Goal: Transaction & Acquisition: Download file/media

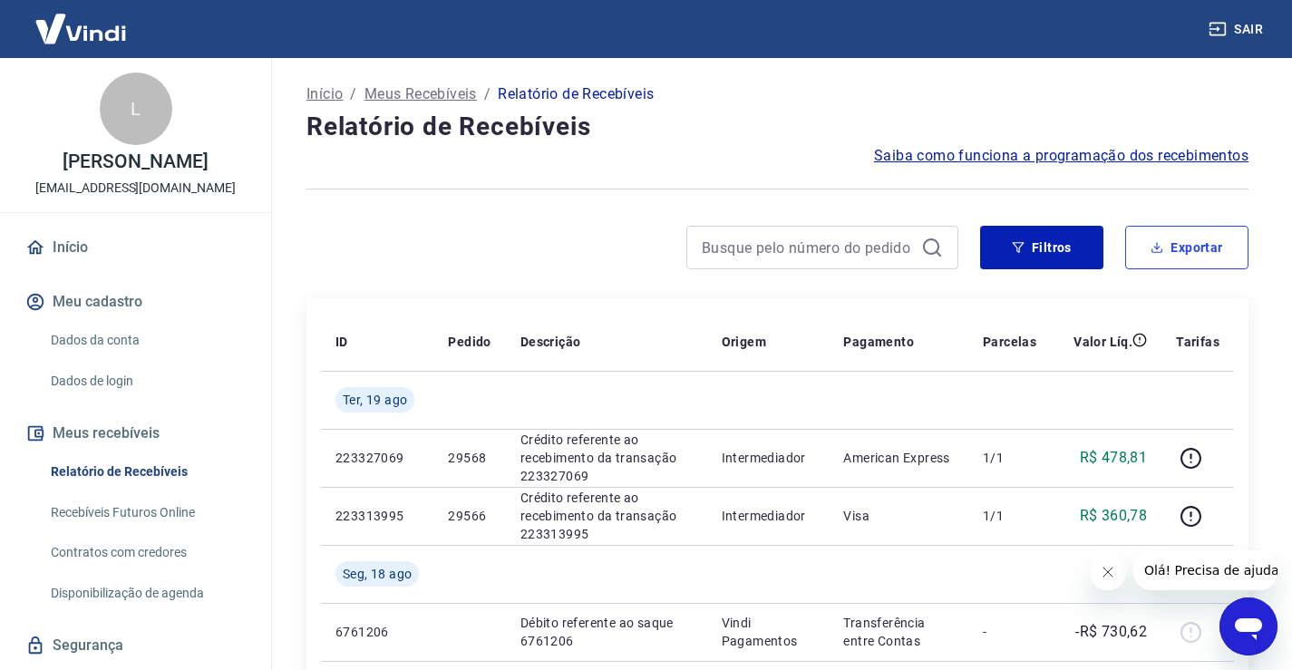
click at [1186, 253] on button "Exportar" at bounding box center [1187, 248] width 123 height 44
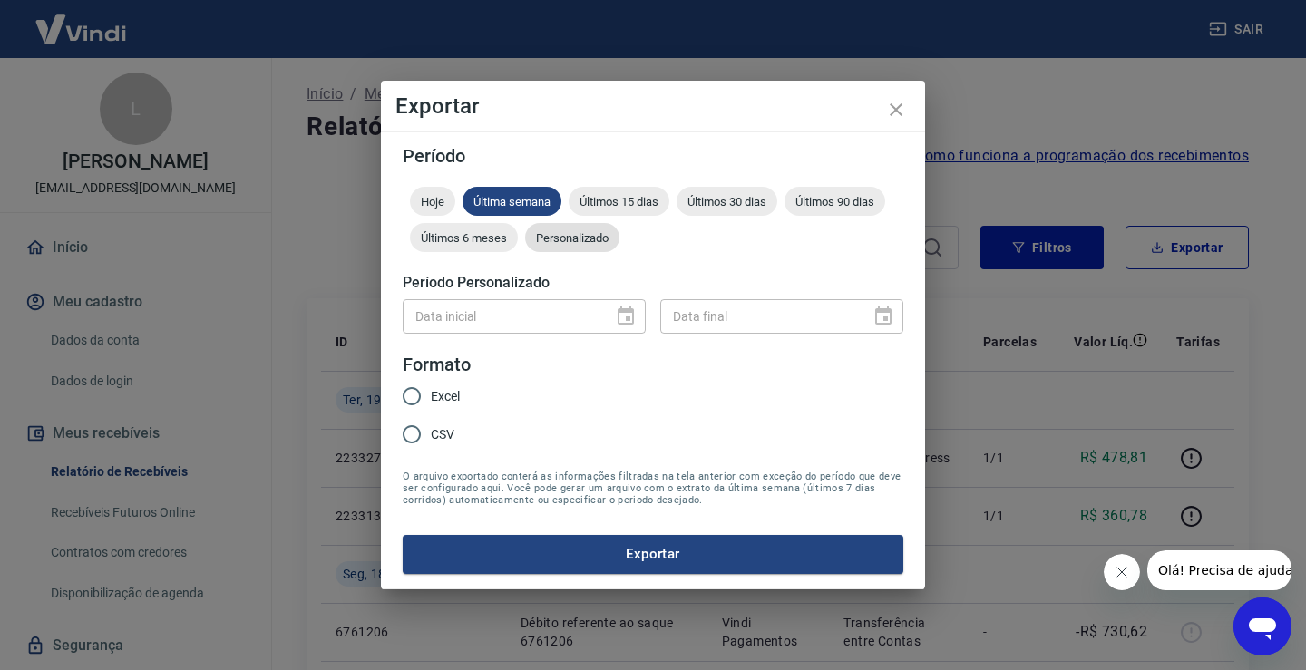
click at [581, 241] on span "Personalizado" at bounding box center [572, 238] width 94 height 14
click at [623, 319] on icon "Choose date" at bounding box center [626, 317] width 22 height 22
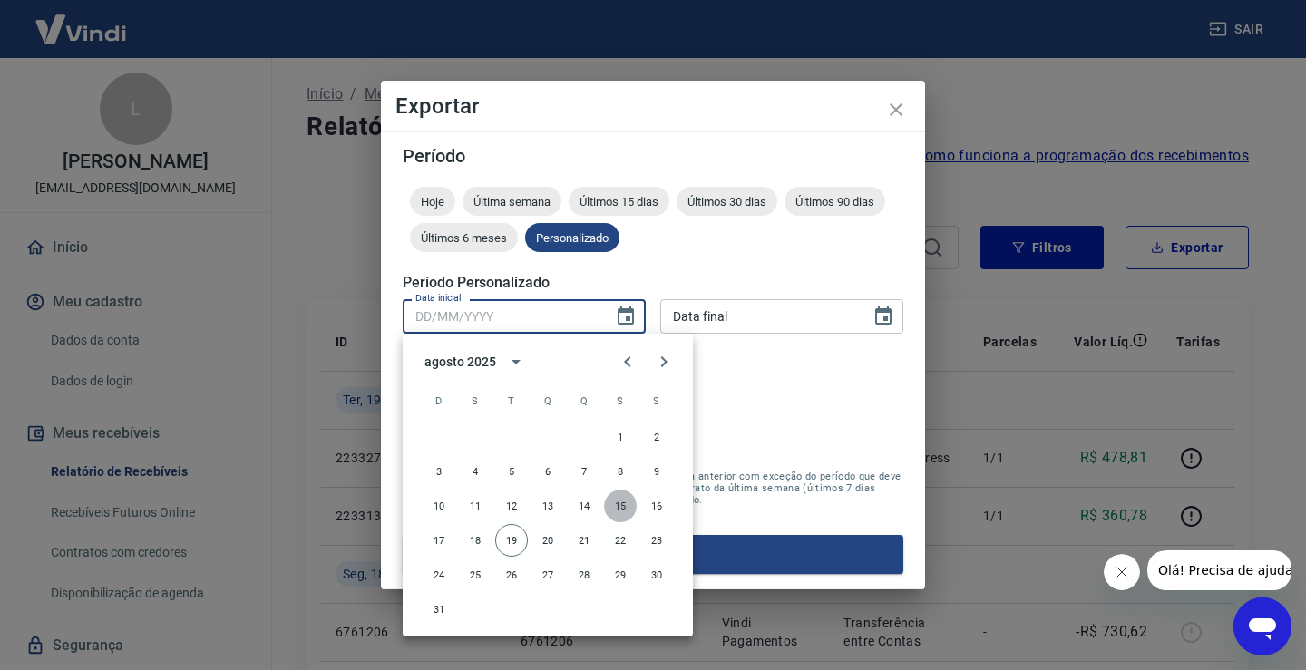
click at [622, 504] on button "15" at bounding box center [620, 506] width 33 height 33
type input "[DATE]"
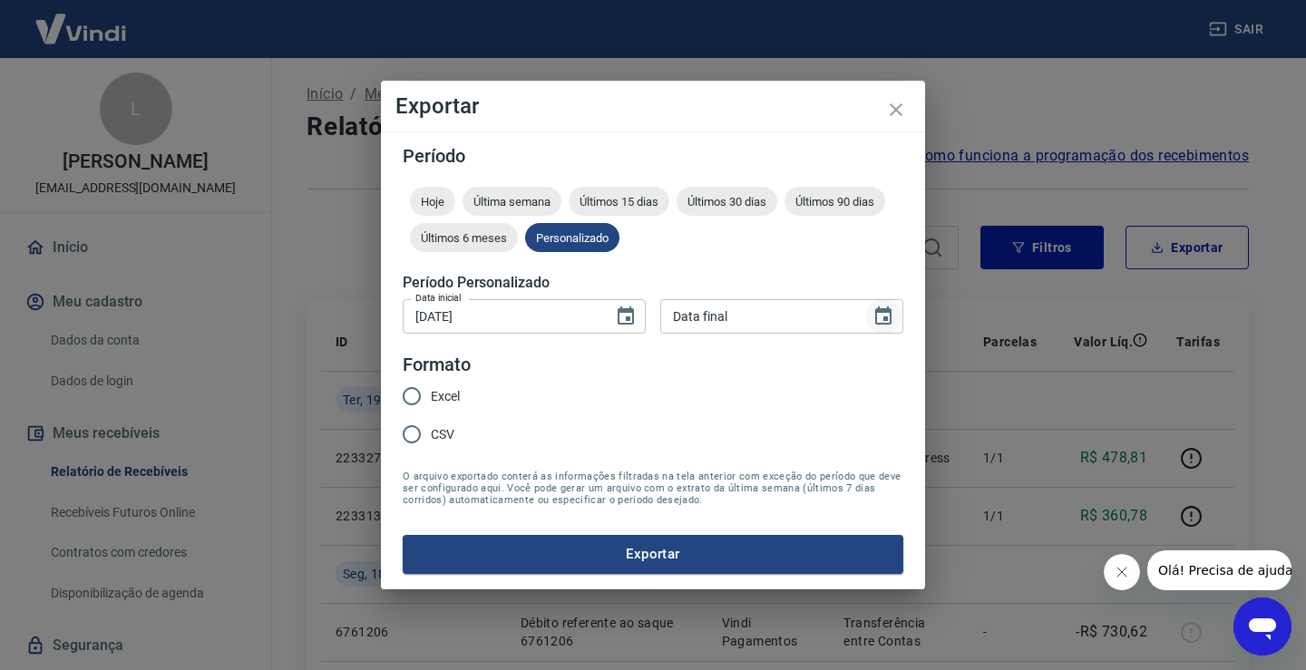
click at [891, 320] on icon "Choose date" at bounding box center [883, 316] width 16 height 18
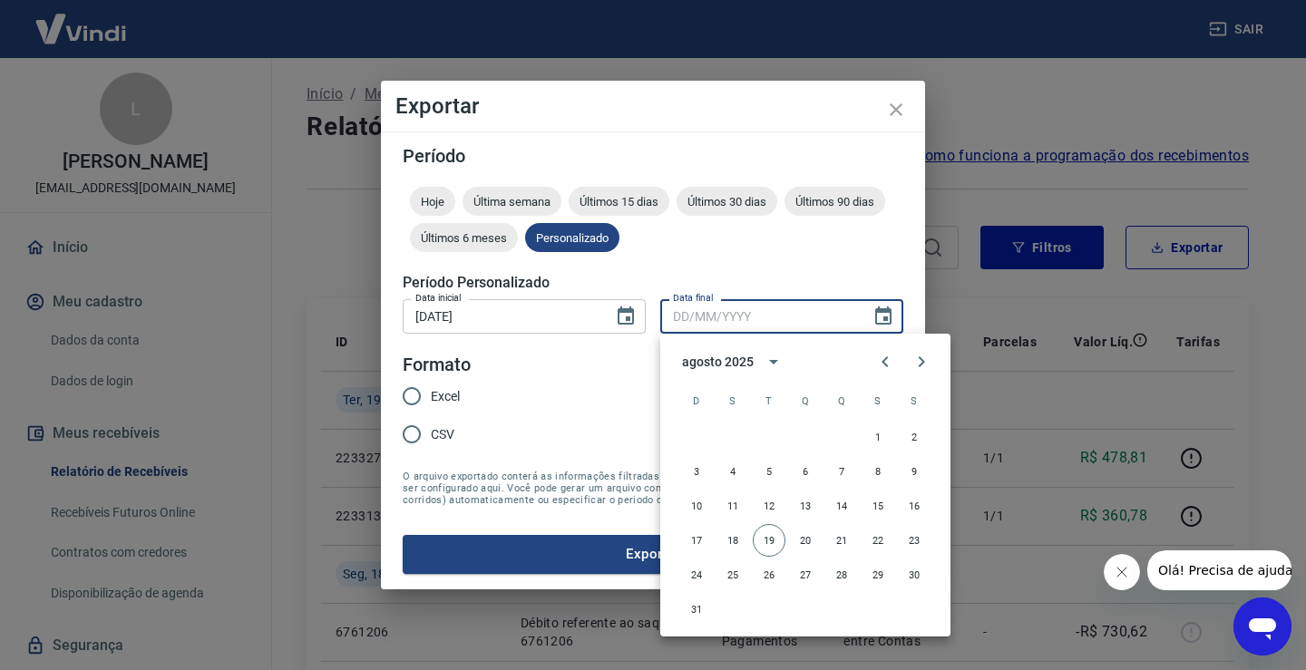
click at [774, 543] on button "19" at bounding box center [769, 540] width 33 height 33
type input "[DATE]"
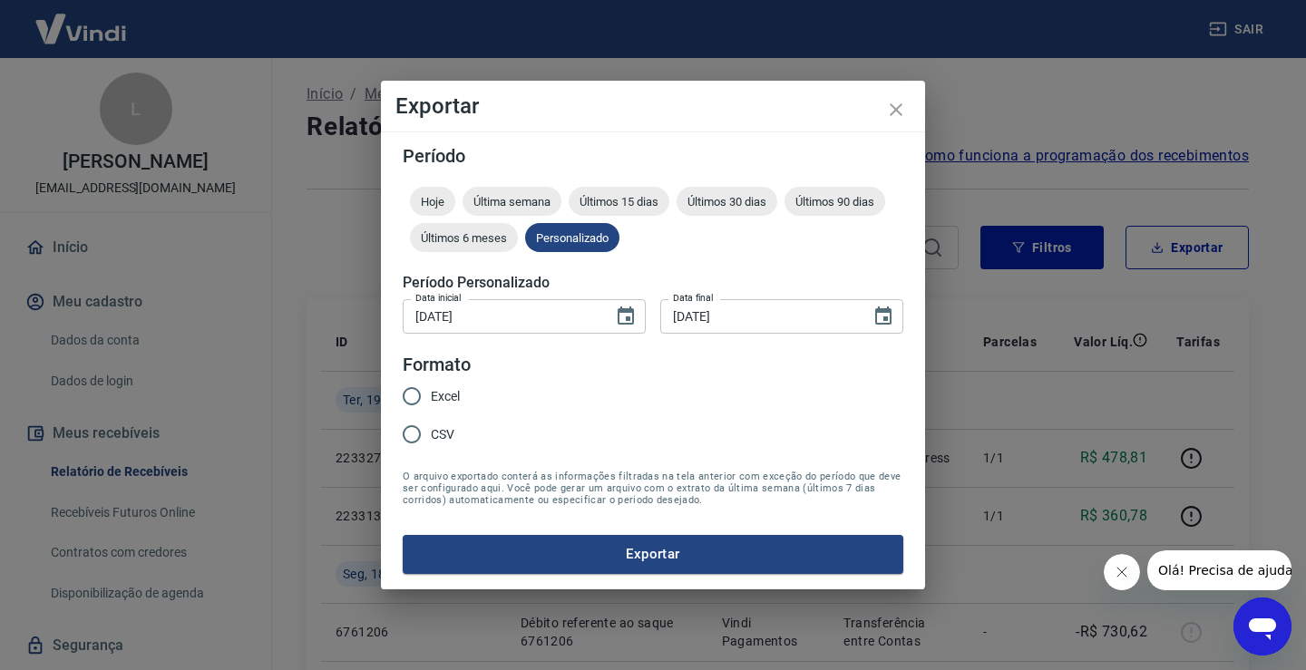
click at [448, 395] on span "Excel" at bounding box center [445, 396] width 29 height 19
click at [431, 395] on input "Excel" at bounding box center [412, 396] width 38 height 38
radio input "true"
click at [590, 562] on button "Exportar" at bounding box center [653, 554] width 501 height 38
